Goal: Find specific page/section: Find specific page/section

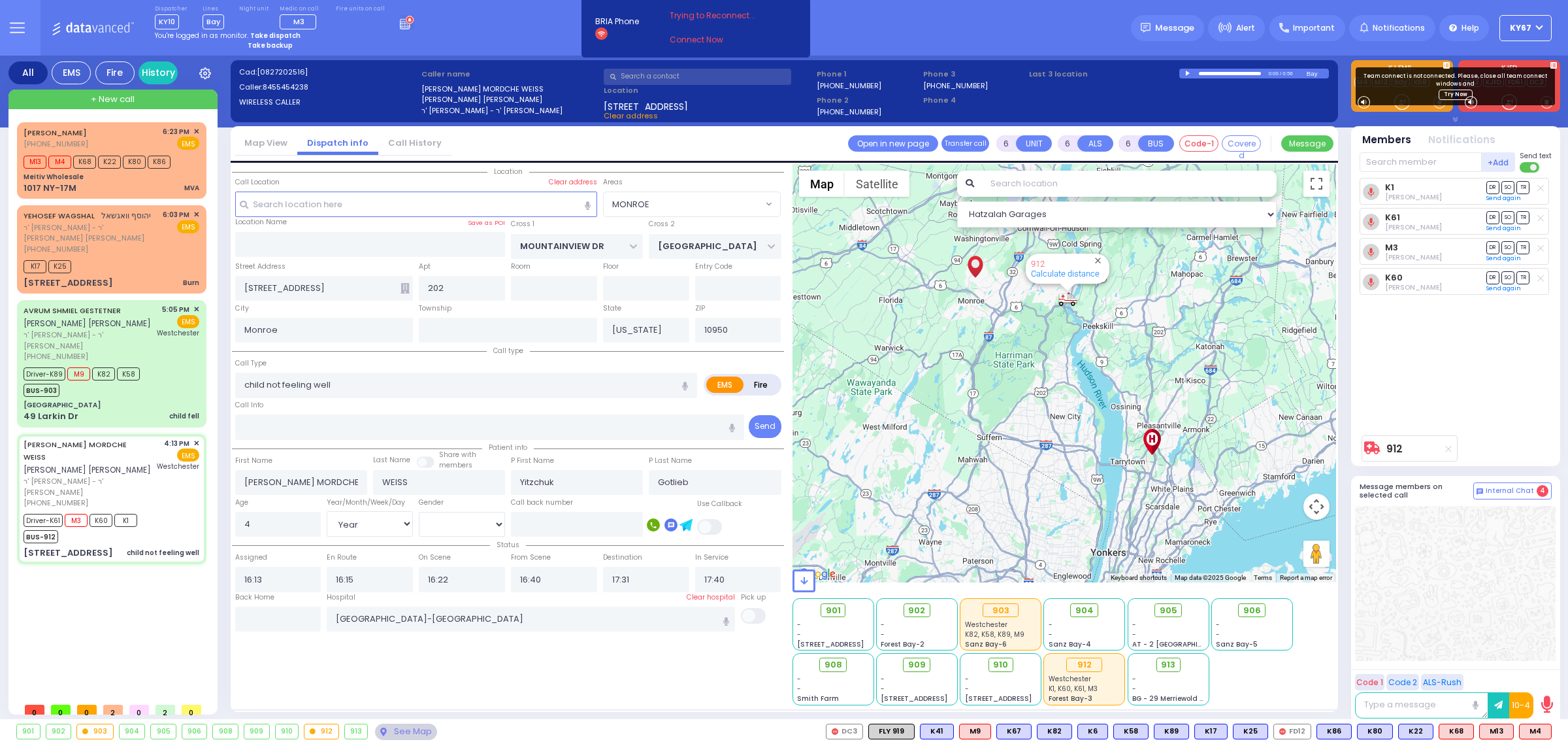
select select "MONROE"
select select "Year"
select select "[DEMOGRAPHIC_DATA]"
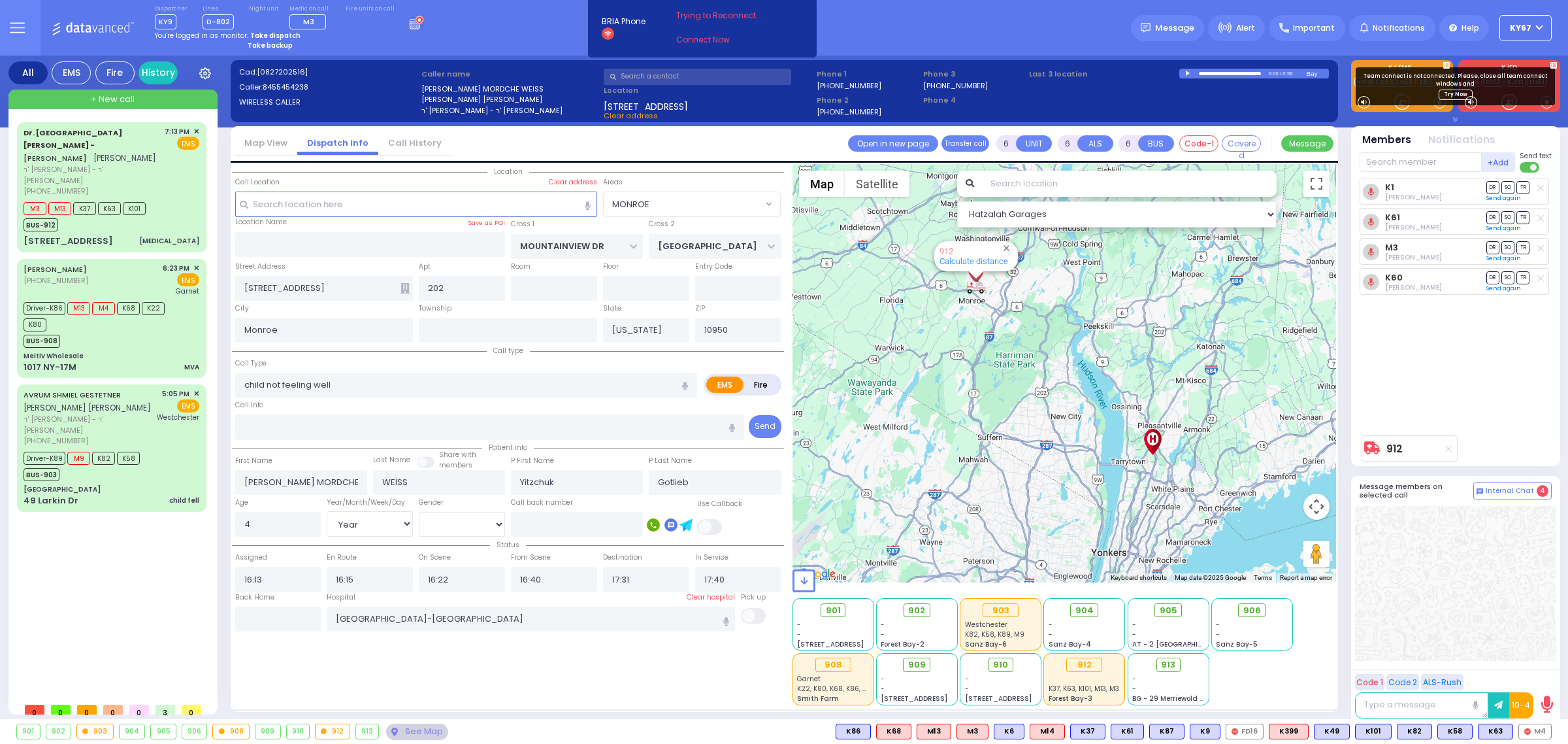
click at [11, 34] on icon at bounding box center [17, 28] width 15 height 15
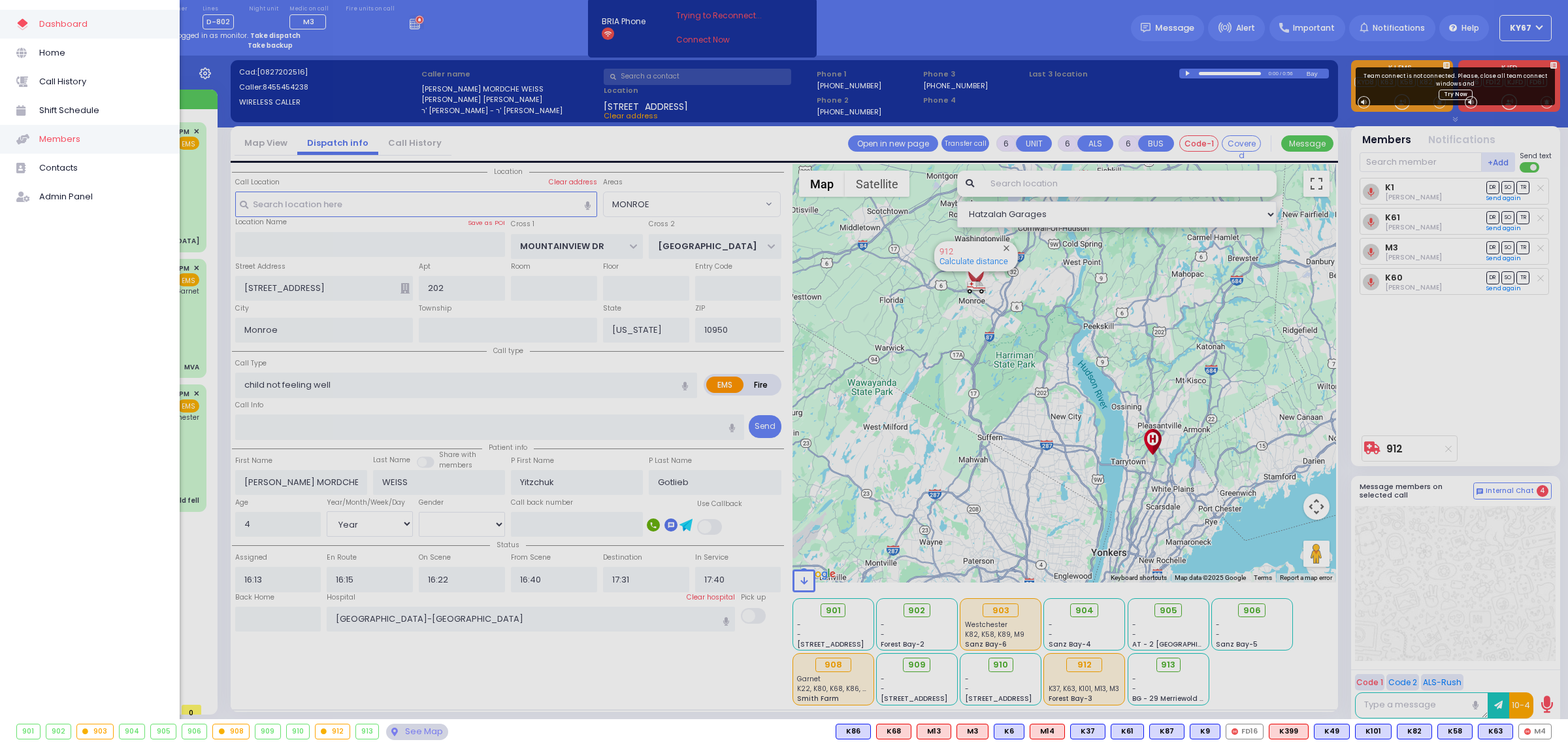
click at [63, 142] on span "Members" at bounding box center [101, 139] width 124 height 17
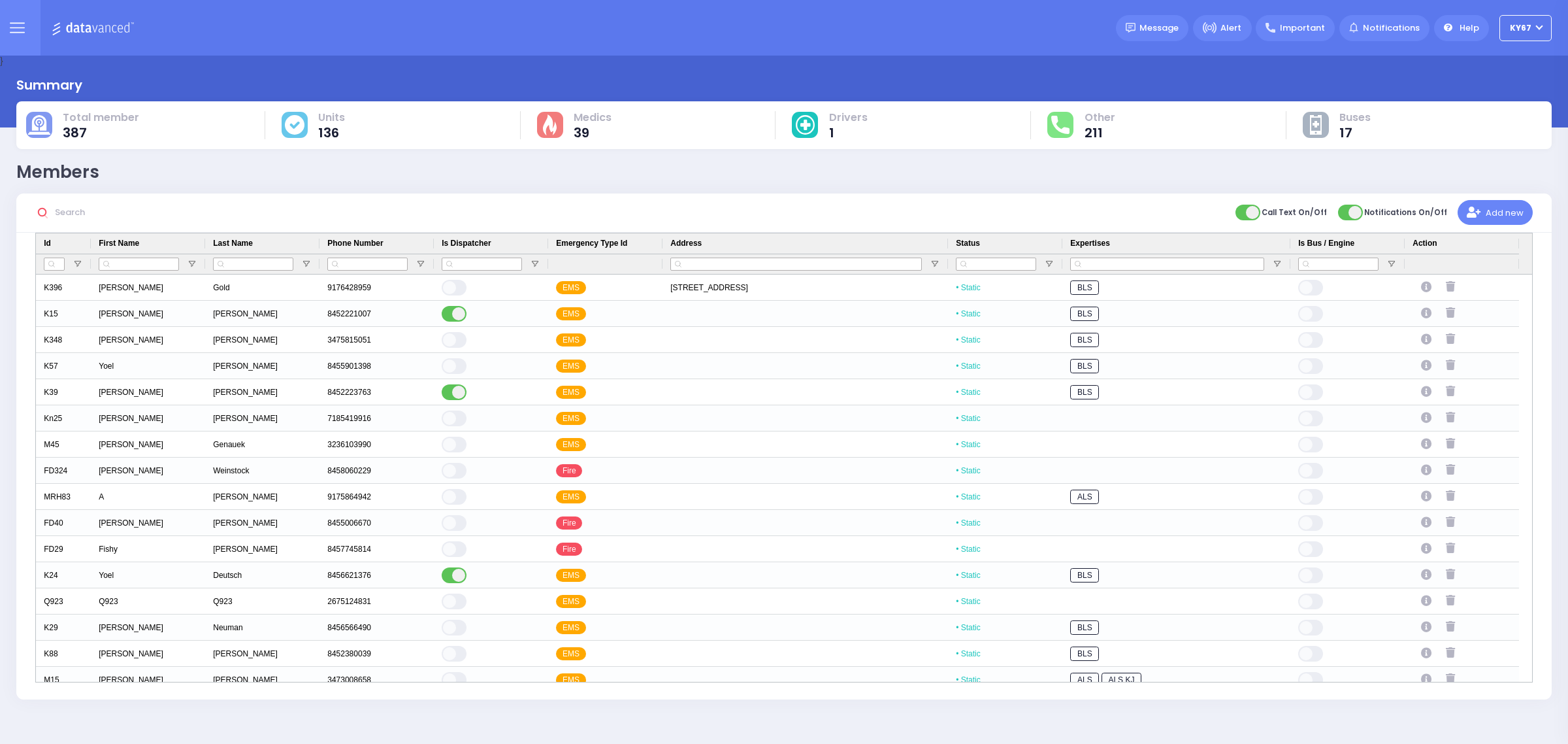
click at [92, 204] on input "text" at bounding box center [148, 212] width 196 height 25
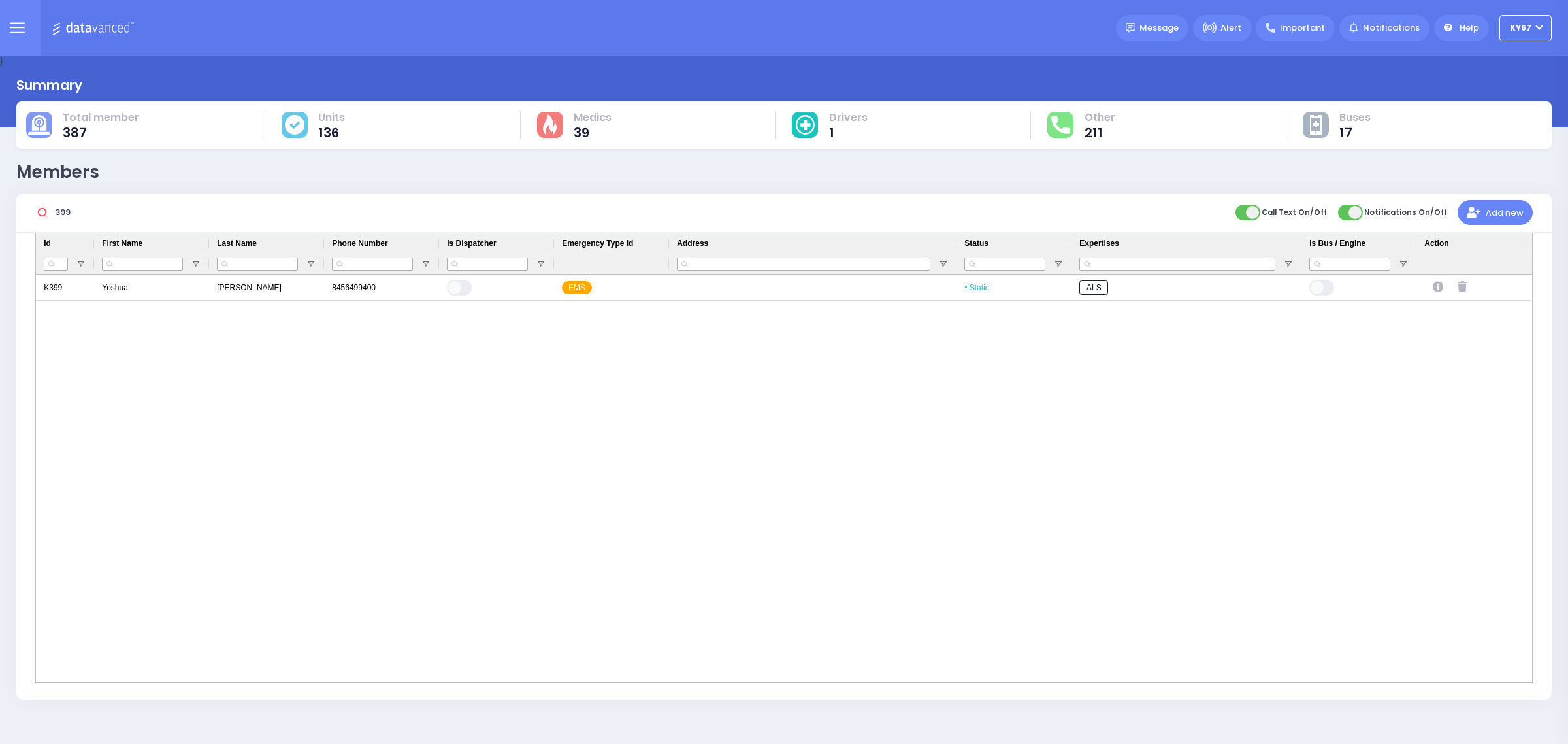
type input "399"
